Goal: Find specific page/section: Find specific page/section

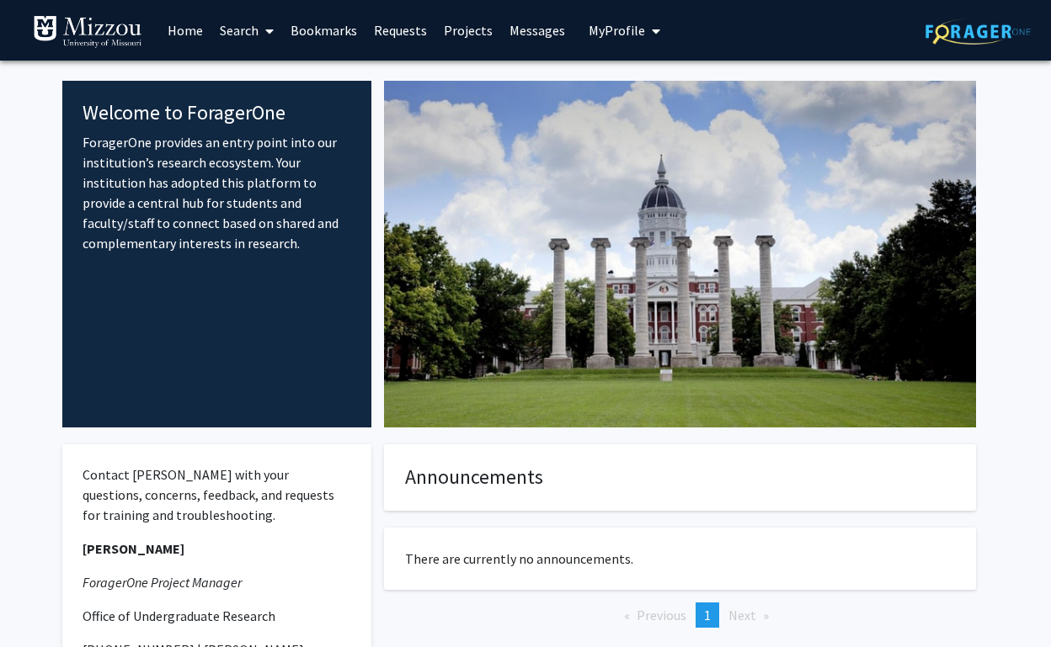
click at [613, 26] on span "My Profile" at bounding box center [616, 30] width 56 height 17
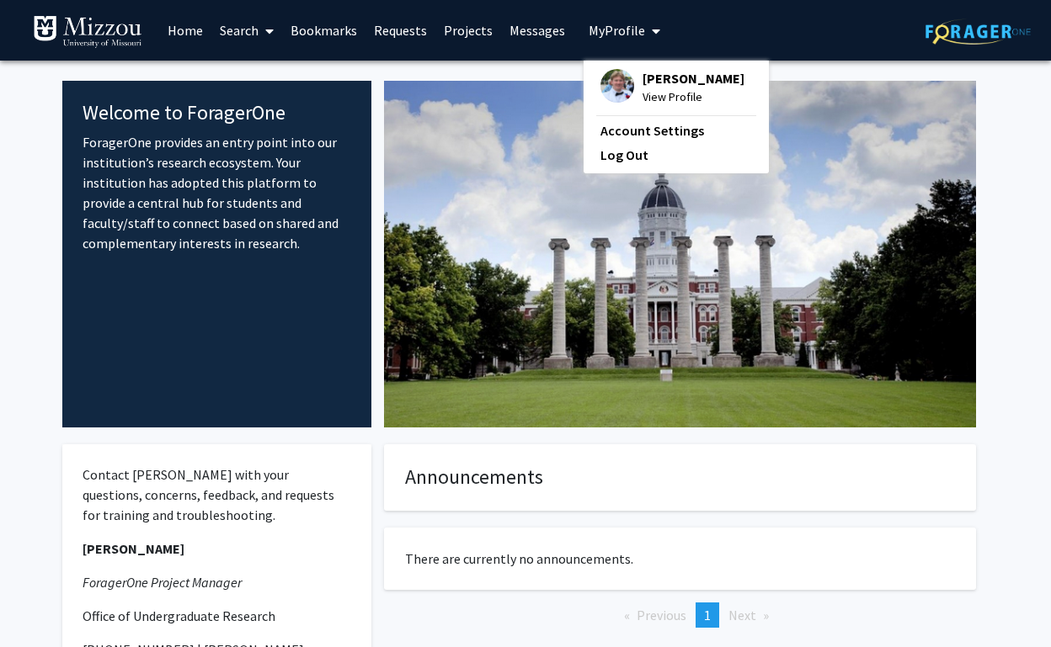
click at [242, 32] on link "Search" at bounding box center [246, 30] width 71 height 59
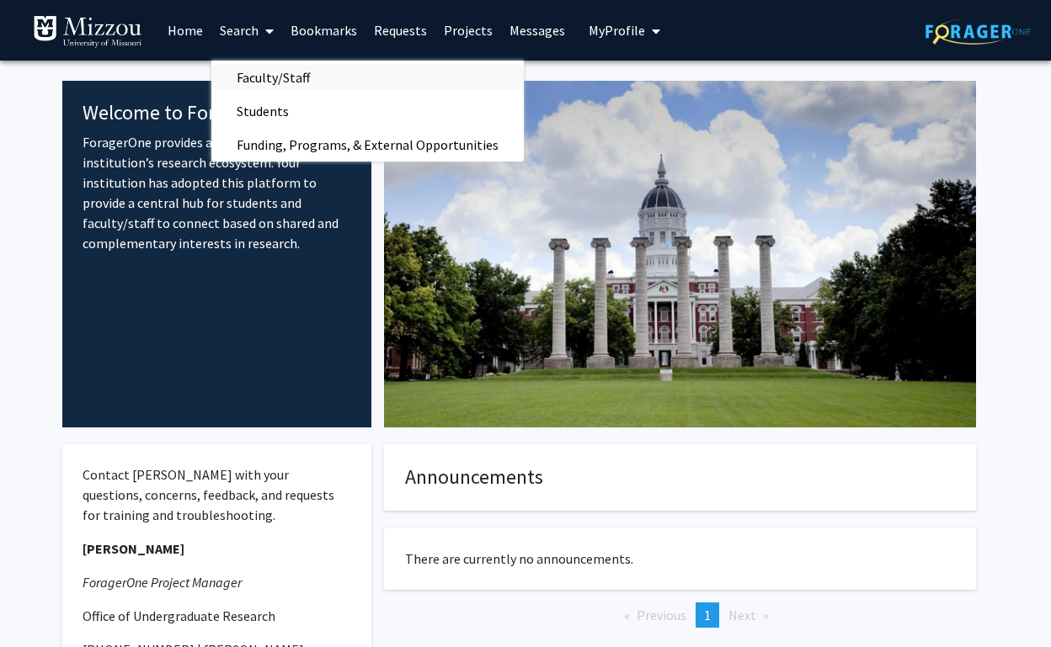
click at [295, 73] on span "Faculty/Staff" at bounding box center [273, 78] width 124 height 34
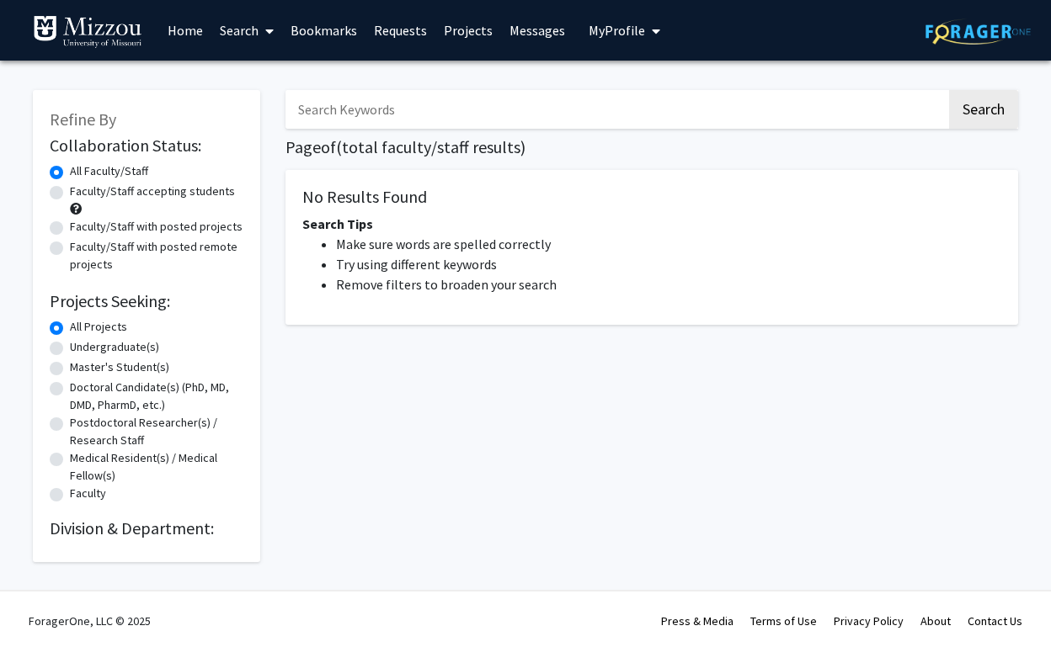
click at [317, 45] on link "Bookmarks" at bounding box center [323, 30] width 83 height 59
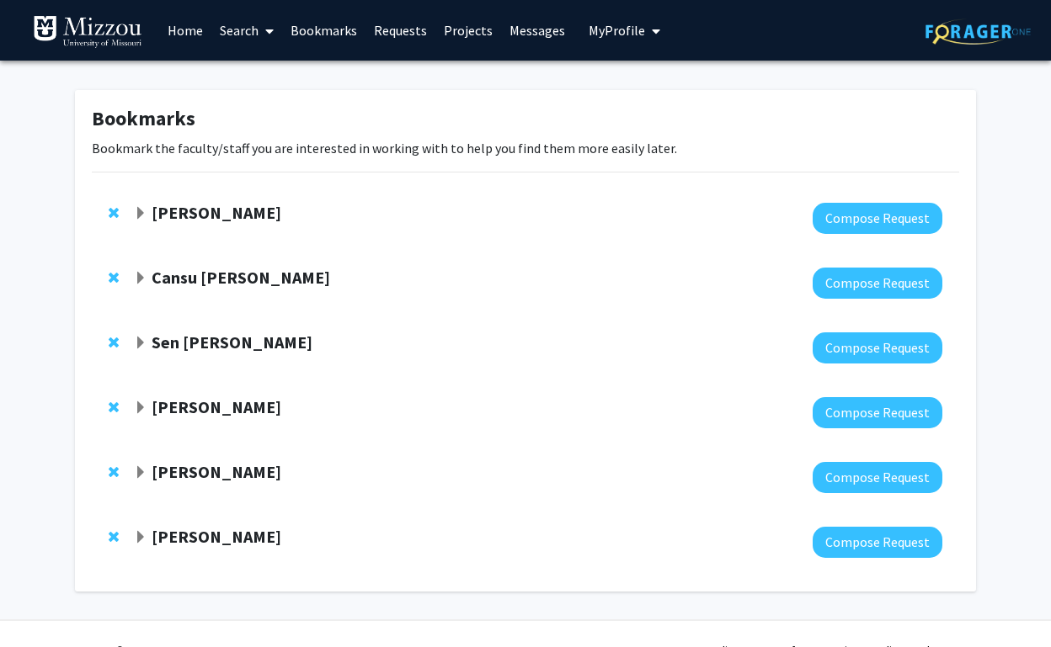
click at [141, 216] on span "Expand Yujiang Fang Bookmark" at bounding box center [140, 213] width 13 height 13
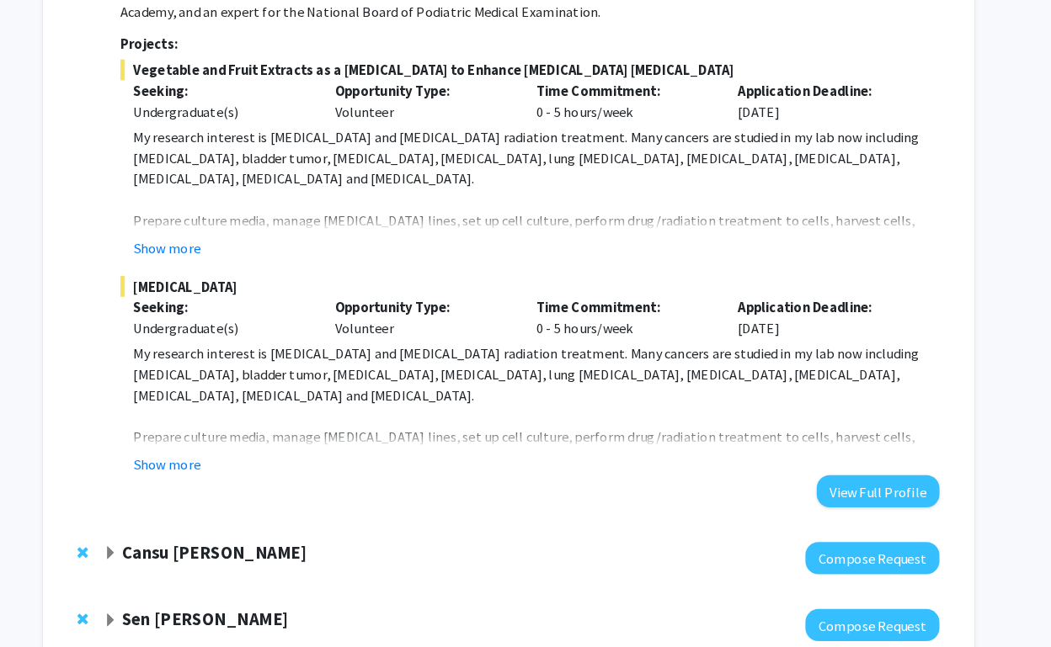
scroll to position [368, 0]
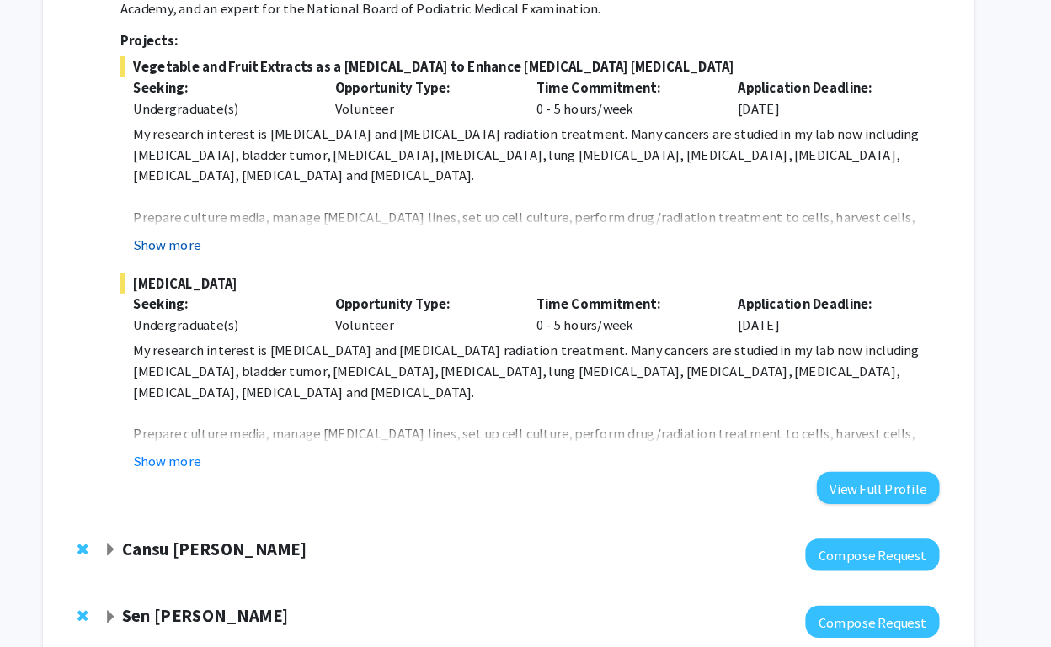
click at [162, 248] on button "Show more" at bounding box center [194, 258] width 65 height 20
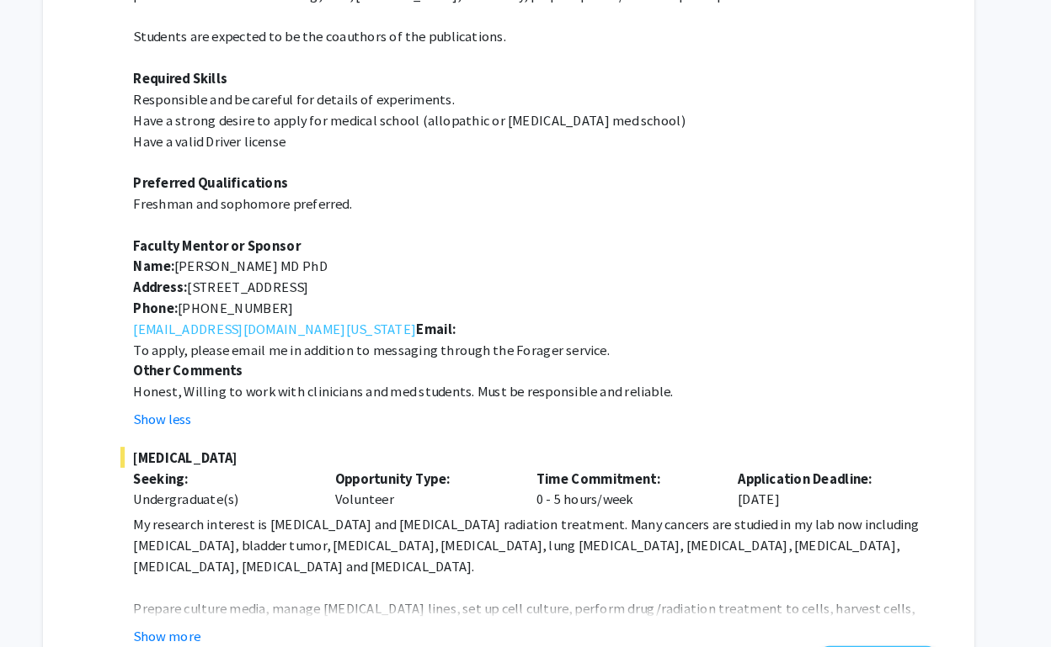
scroll to position [605, 0]
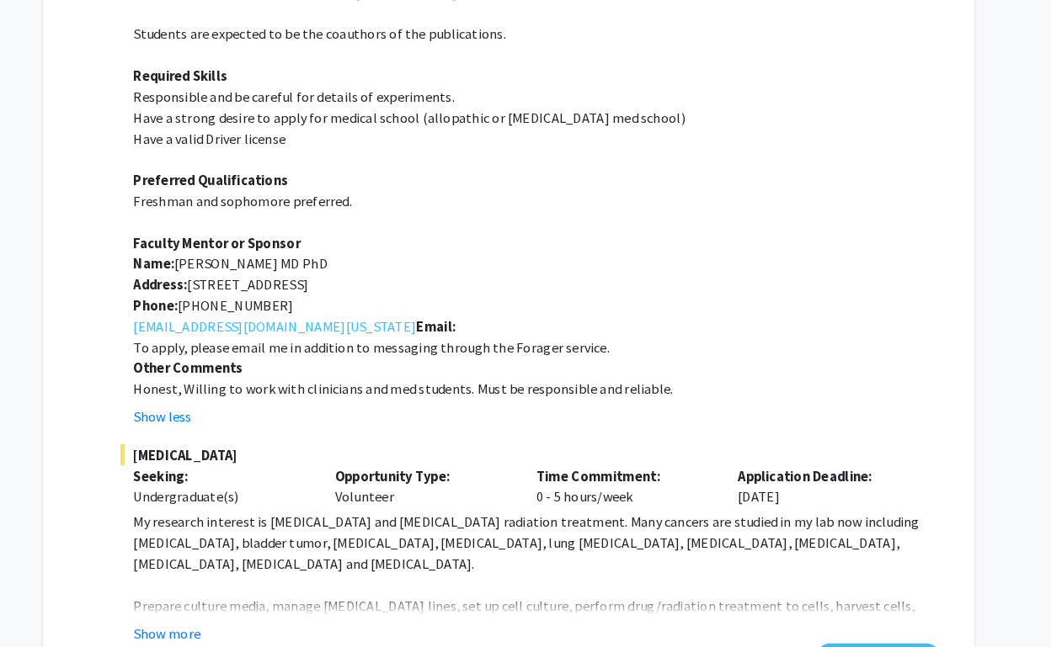
drag, startPoint x: 181, startPoint y: 277, endPoint x: 474, endPoint y: 276, distance: 293.0
click at [474, 286] on p "Address: [STREET_ADDRESS]" at bounding box center [552, 296] width 780 height 20
copy p "[STREET_ADDRESS]"
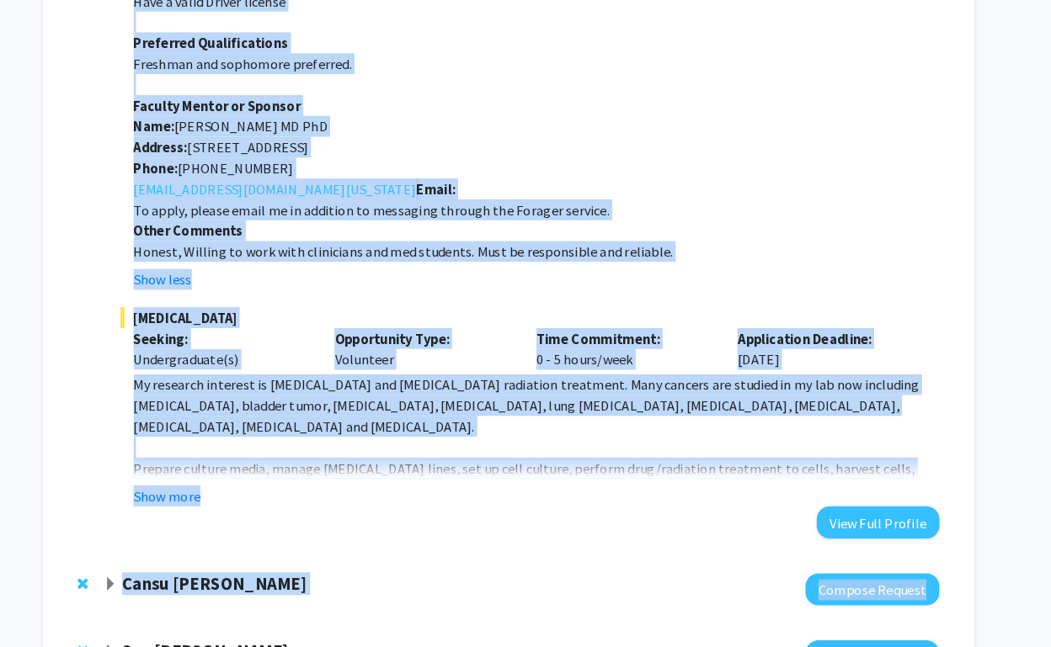
scroll to position [739, 0]
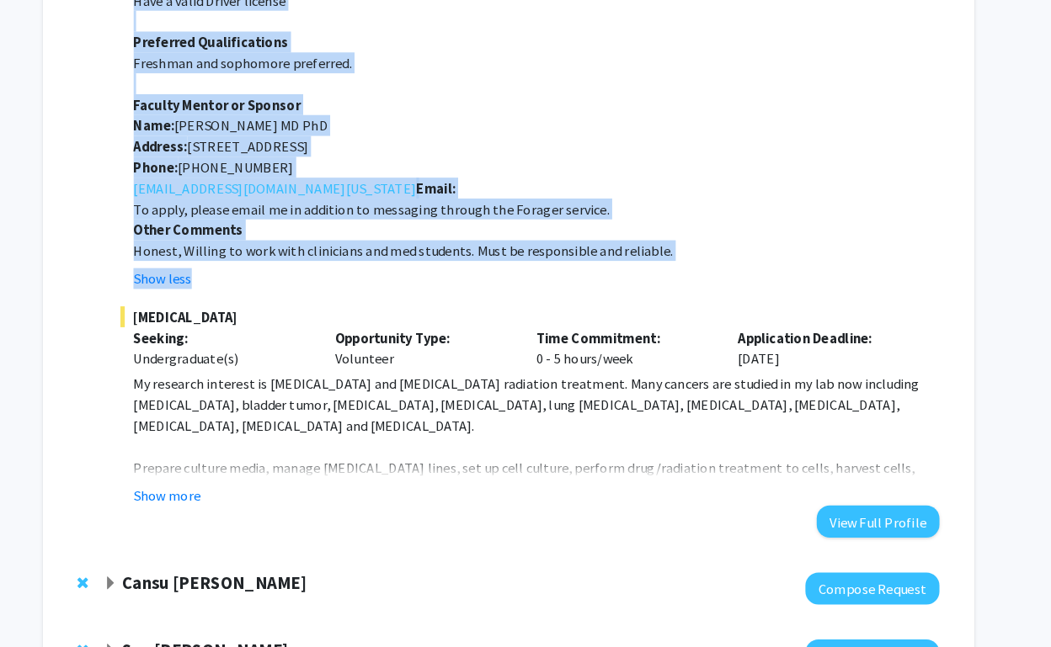
drag, startPoint x: 114, startPoint y: 162, endPoint x: 226, endPoint y: 276, distance: 159.6
click at [226, 275] on div "[PERSON_NAME] Compose Request Department: Surgery [PERSON_NAME] is an Adjunct A…" at bounding box center [538, 3] width 808 height 1078
copy div "Loremip Dolo Sitamet Consect Adipiscing: Elitsed Doeiusm Temp in ut Laboree Dol…"
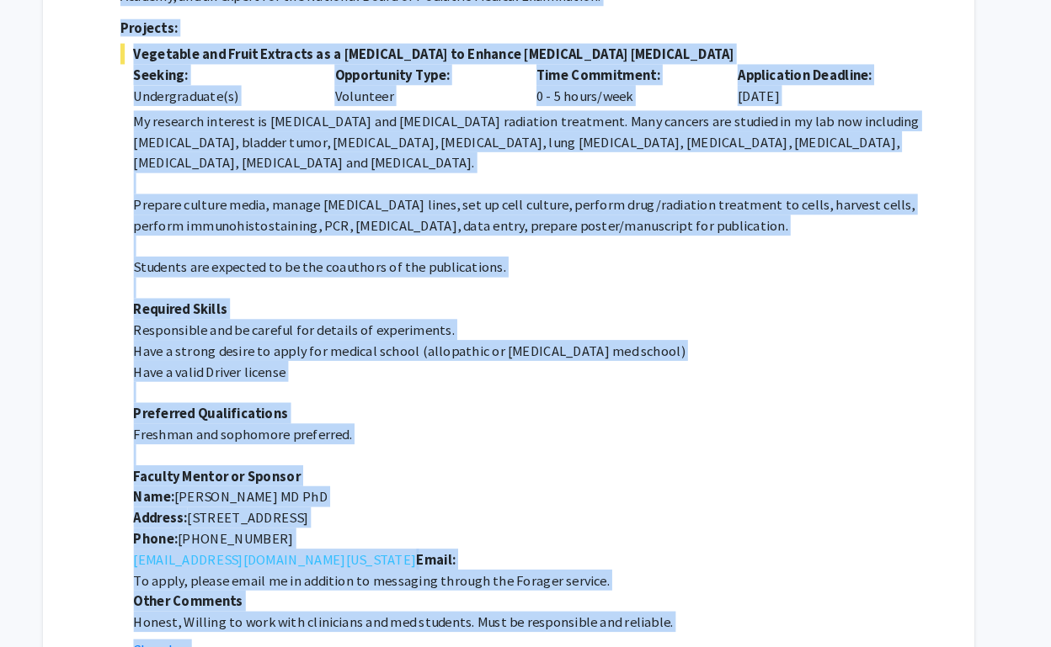
scroll to position [395, 0]
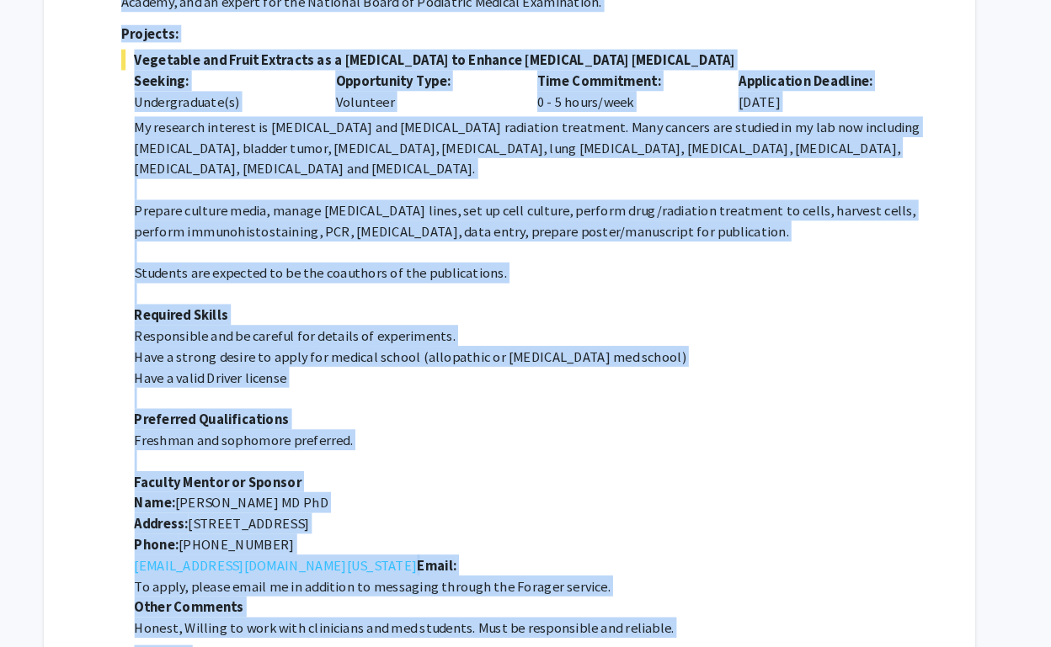
click at [150, 253] on fg-read-more "My research interest is [MEDICAL_DATA] and [MEDICAL_DATA] radiation treatment. …" at bounding box center [546, 379] width 792 height 532
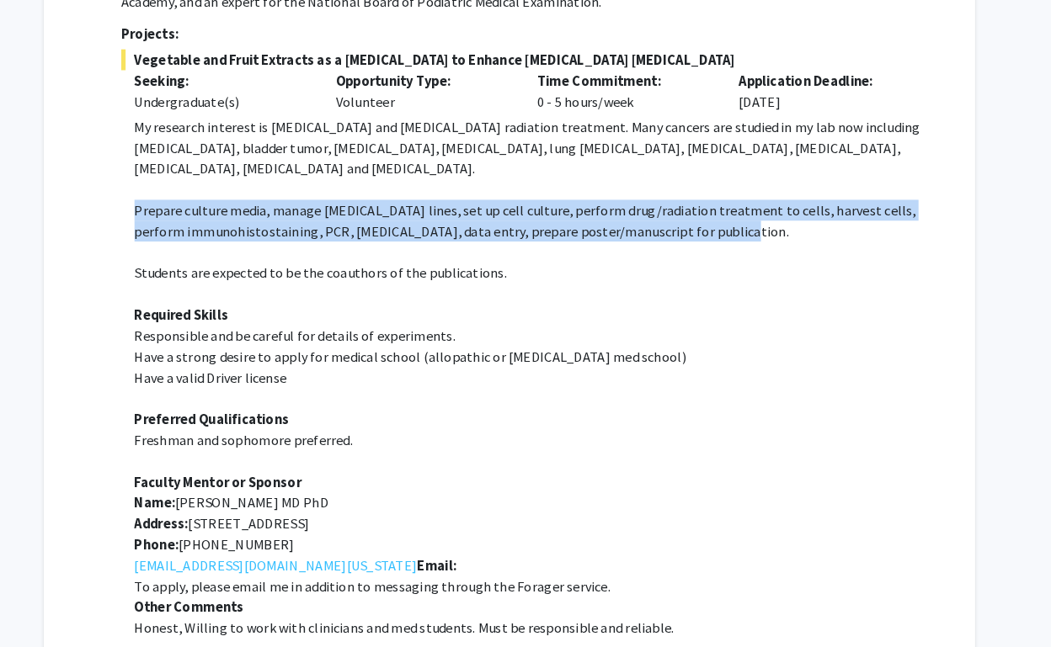
drag, startPoint x: 127, startPoint y: 200, endPoint x: 676, endPoint y: 223, distance: 549.4
click at [676, 223] on fg-read-more "My research interest is [MEDICAL_DATA] and [MEDICAL_DATA] radiation treatment. …" at bounding box center [546, 379] width 792 height 532
copy span "Prepare culture media, manage [MEDICAL_DATA] lines, set up cell culture, perfor…"
